Goal: Task Accomplishment & Management: Use online tool/utility

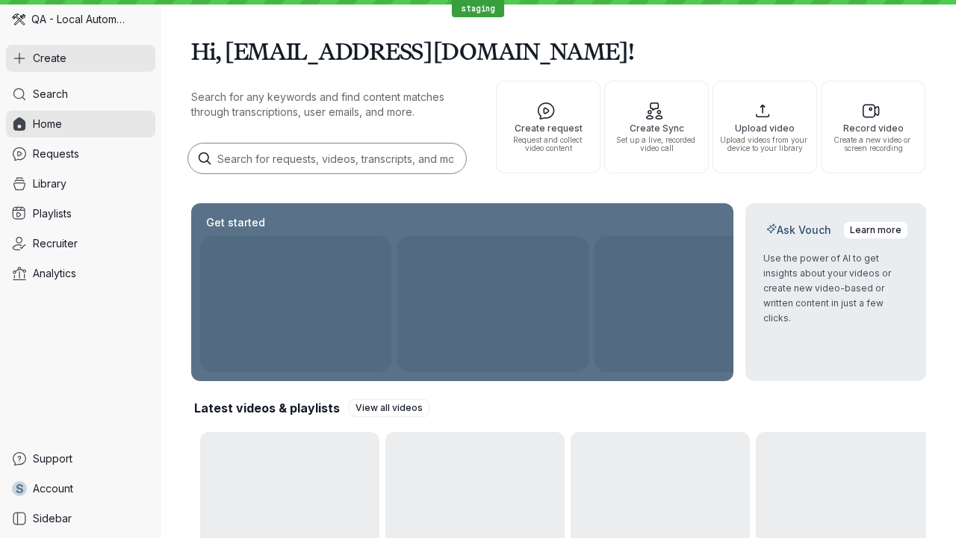
click at [81, 58] on button "Create" at bounding box center [80, 58] width 149 height 27
